Goal: Navigation & Orientation: Find specific page/section

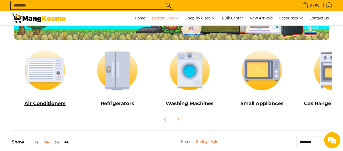
click at [42, 93] on img at bounding box center [45, 70] width 67 height 50
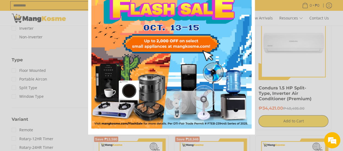
scroll to position [53, 0]
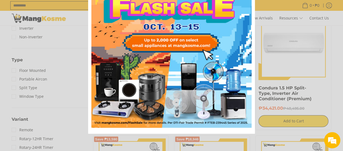
click at [13, 96] on div "Marketing offer form" at bounding box center [171, 75] width 343 height 151
click at [14, 96] on div "Marketing offer form" at bounding box center [171, 75] width 343 height 151
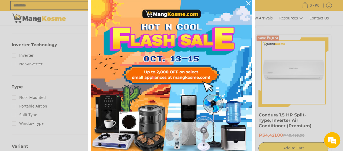
scroll to position [0, 0]
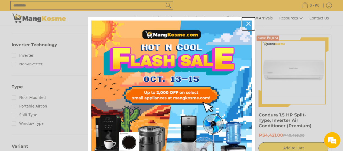
click at [247, 24] on icon "close icon" at bounding box center [248, 24] width 4 height 4
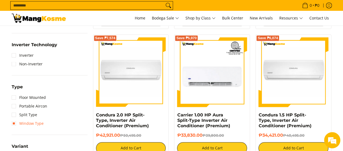
click at [15, 123] on link "Window Type" at bounding box center [28, 123] width 32 height 9
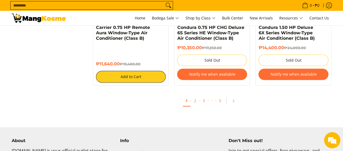
scroll to position [1106, 0]
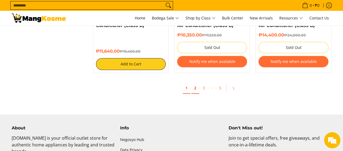
click at [197, 91] on link "2" at bounding box center [195, 88] width 8 height 11
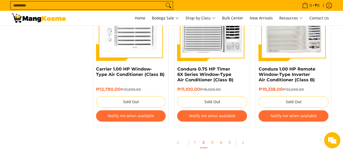
scroll to position [1246, 0]
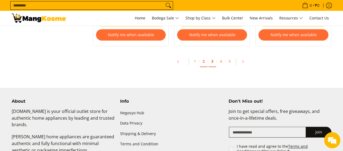
click at [211, 61] on link "3" at bounding box center [212, 61] width 8 height 11
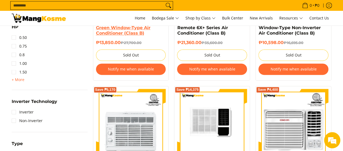
scroll to position [325, 0]
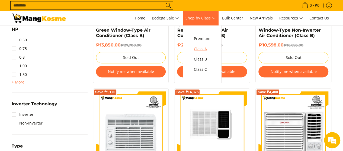
click at [198, 51] on span "Class A" at bounding box center [202, 49] width 17 height 7
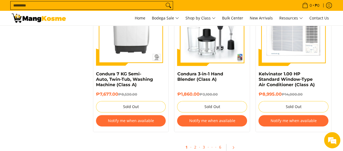
scroll to position [1165, 0]
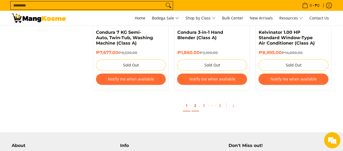
click at [192, 106] on link "2" at bounding box center [195, 106] width 8 height 11
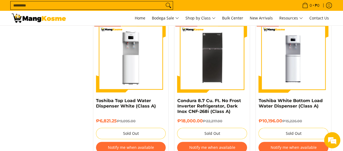
scroll to position [1165, 0]
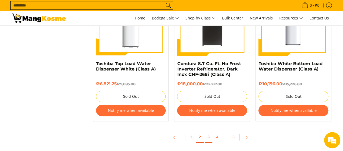
click at [207, 137] on link "3" at bounding box center [209, 137] width 8 height 11
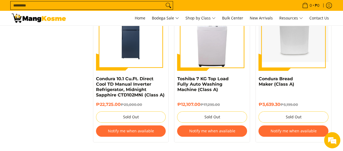
scroll to position [1165, 0]
